Goal: Information Seeking & Learning: Learn about a topic

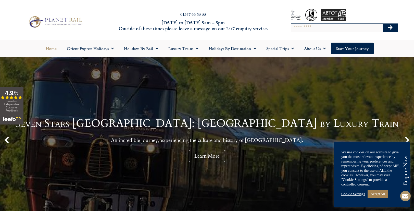
click at [353, 193] on link "Cookie Settings" at bounding box center [353, 194] width 24 height 5
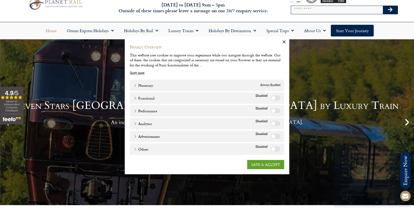
scroll to position [13, 0]
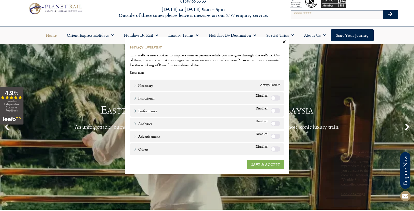
click at [260, 163] on link "SAVE & ACCEPT" at bounding box center [265, 164] width 37 height 9
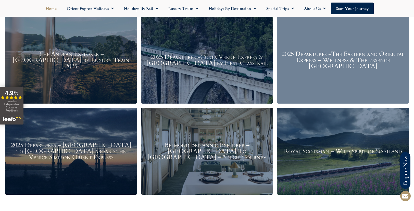
scroll to position [663, 0]
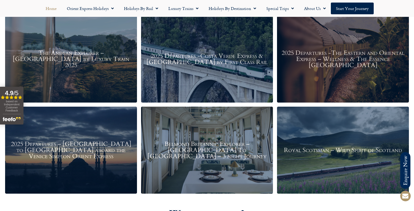
click at [214, 156] on h3 "Belmond Britannic Explorer – [GEOGRAPHIC_DATA] To [GEOGRAPHIC_DATA] – 3 night J…" at bounding box center [207, 150] width 127 height 18
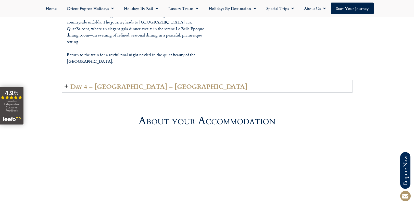
scroll to position [1293, 0]
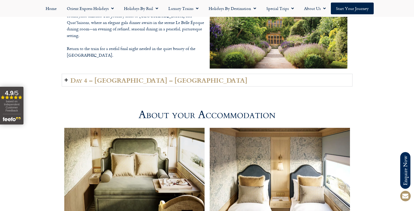
click at [65, 78] on icon "Accordion. Open links with Enter or Space, close with Escape, and navigate with…" at bounding box center [66, 80] width 3 height 4
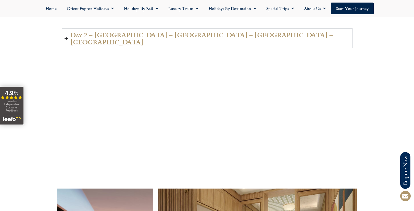
scroll to position [892, 0]
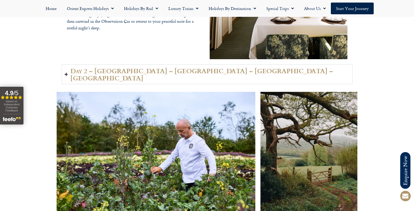
click at [66, 72] on icon "Accordion. Open links with Enter or Space, close with Escape, and navigate with…" at bounding box center [66, 74] width 3 height 4
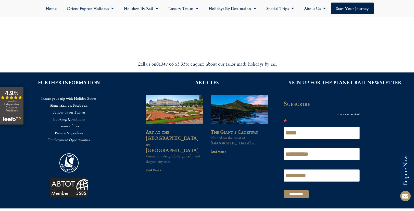
scroll to position [1857, 0]
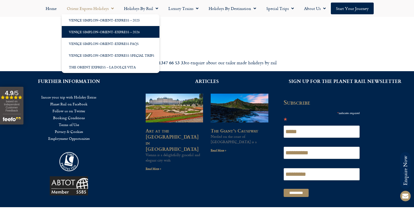
click at [89, 30] on link "Venice Simplon-Orient-Express – 2026" at bounding box center [111, 32] width 98 height 12
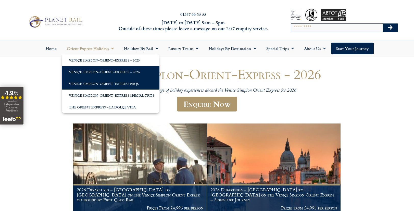
click at [92, 84] on link "Venice Simplon-Orient-Express FAQs" at bounding box center [111, 84] width 98 height 12
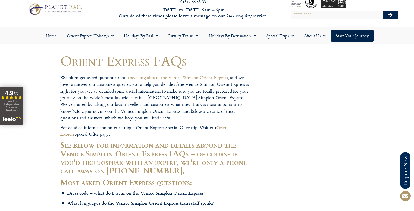
scroll to position [13, 0]
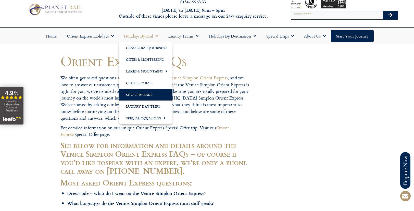
click at [137, 94] on link "Short Breaks" at bounding box center [146, 95] width 54 height 12
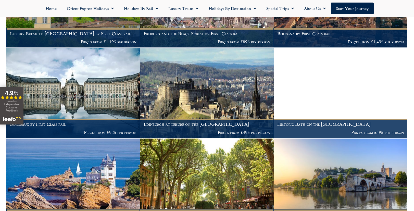
scroll to position [637, 0]
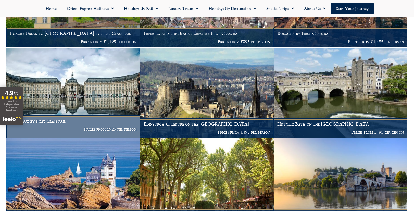
click at [75, 96] on img at bounding box center [72, 93] width 133 height 90
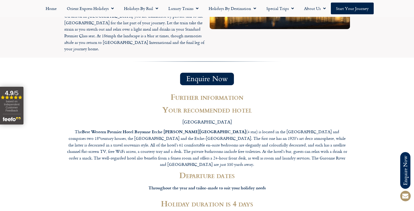
scroll to position [869, 0]
